Goal: Information Seeking & Learning: Learn about a topic

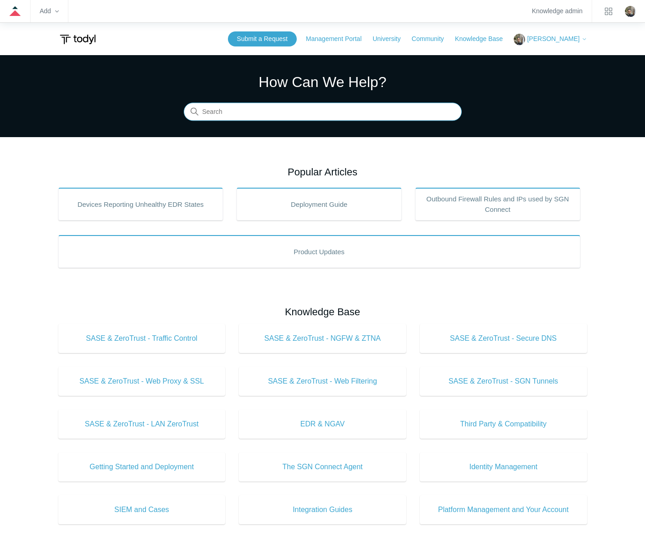
click at [295, 112] on input "Search" at bounding box center [323, 112] width 278 height 18
type input "notification controls"
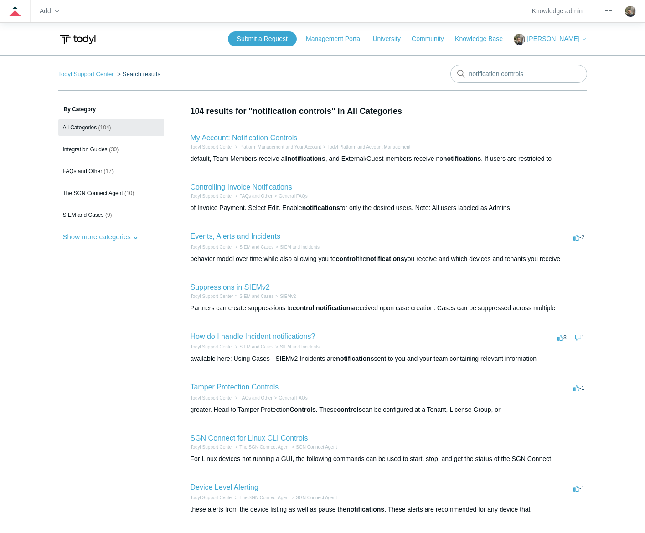
click at [276, 136] on link "My Account: Notification Controls" at bounding box center [243, 138] width 107 height 8
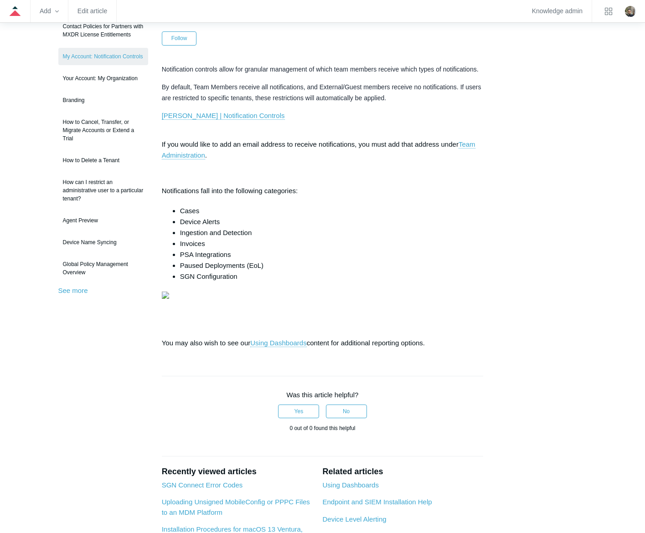
scroll to position [91, 0]
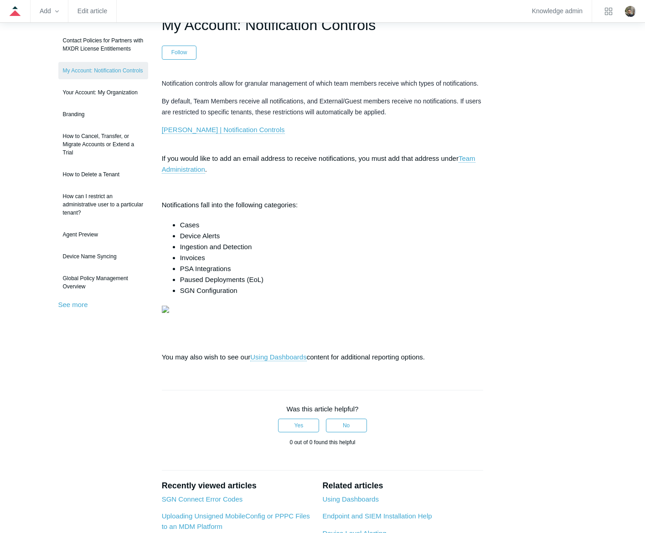
click at [562, 332] on div "Articles in this section Contact Policies for Partners with MXDR License Entitl…" at bounding box center [322, 346] width 529 height 665
click at [115, 276] on link "Global Policy Management Overview" at bounding box center [103, 283] width 90 height 26
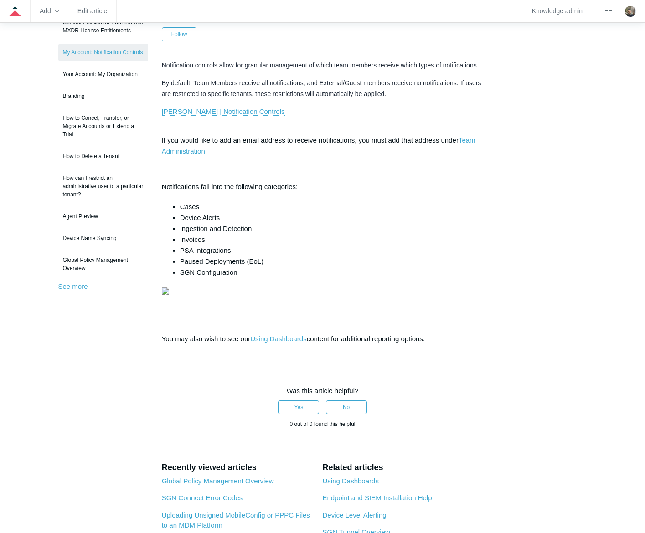
scroll to position [131, 0]
